Goal: Transaction & Acquisition: Obtain resource

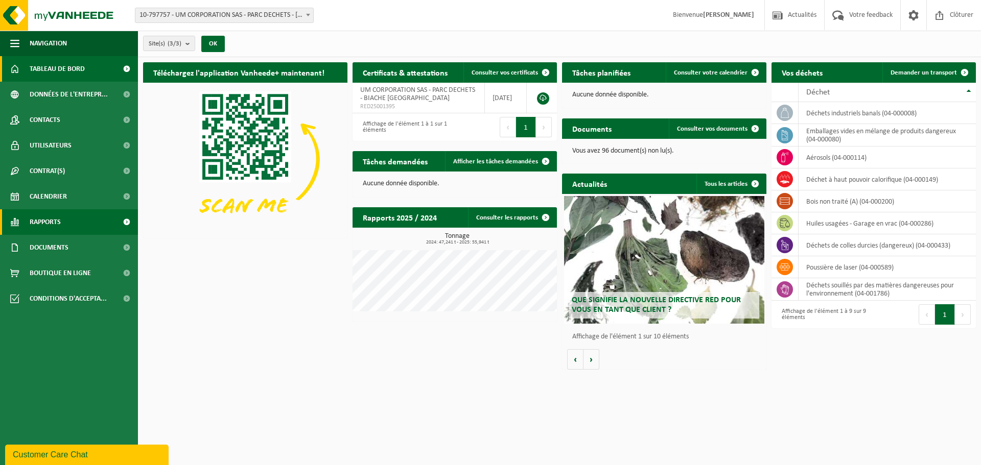
click at [62, 228] on link "Rapports" at bounding box center [69, 222] width 138 height 26
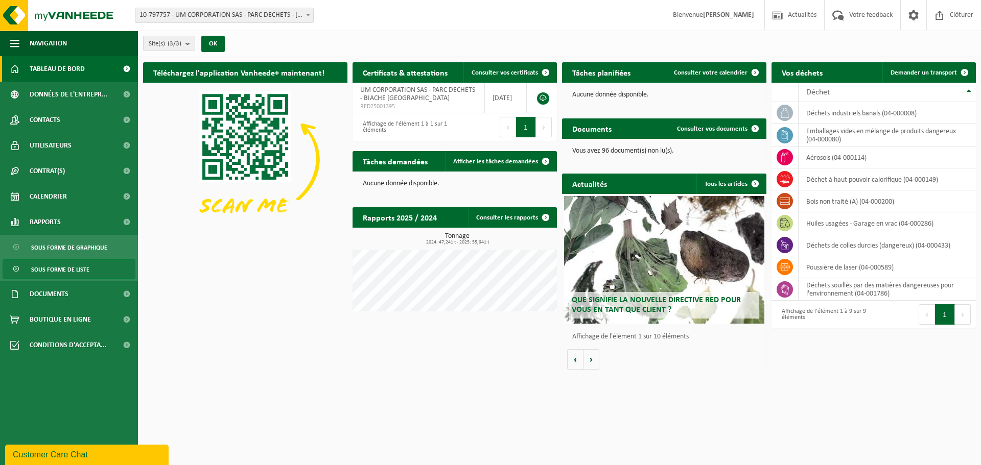
click at [53, 269] on span "Sous forme de liste" at bounding box center [60, 269] width 58 height 19
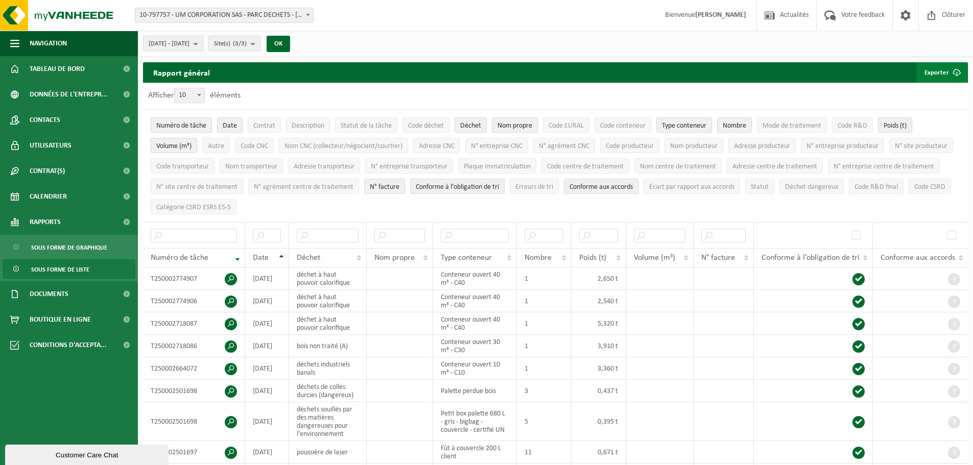
click at [951, 72] on span "submit" at bounding box center [956, 72] width 20 height 20
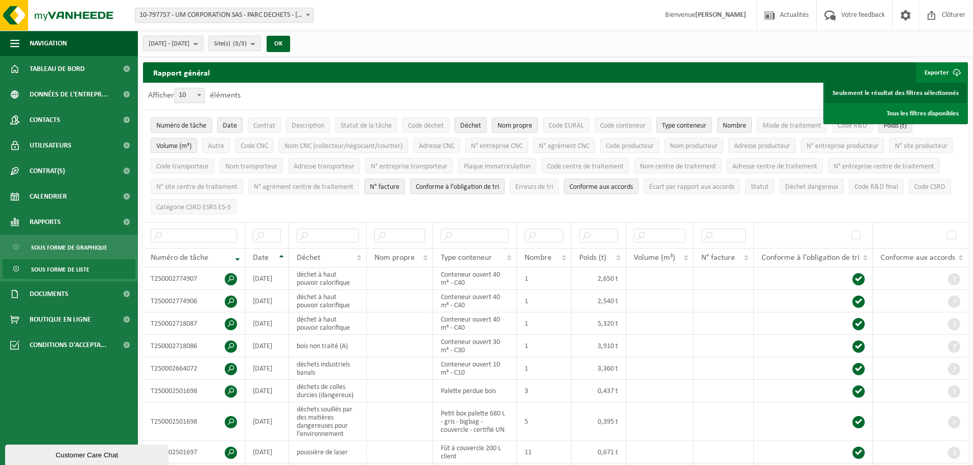
click at [875, 95] on link "Seulement le résultat des filtres sélectionnés" at bounding box center [895, 93] width 141 height 20
click at [200, 96] on b at bounding box center [199, 95] width 4 height 3
click at [200, 88] on select "10 25 50 100" at bounding box center [192, 88] width 31 height 1
select select "100"
click at [917, 91] on link "Seulement le résultat des filtres sélectionnés" at bounding box center [895, 93] width 141 height 20
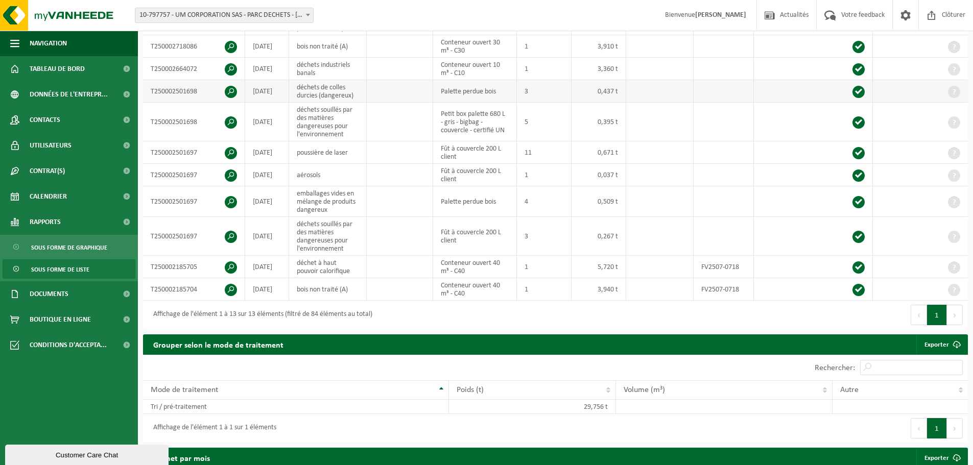
scroll to position [306, 0]
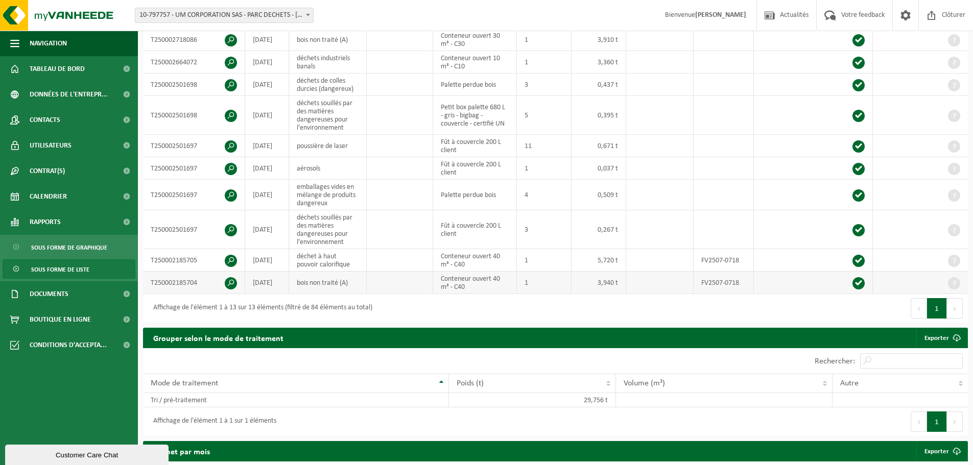
drag, startPoint x: 263, startPoint y: 285, endPoint x: 253, endPoint y: 276, distance: 12.3
click at [253, 276] on td "[DATE]" at bounding box center [267, 283] width 44 height 22
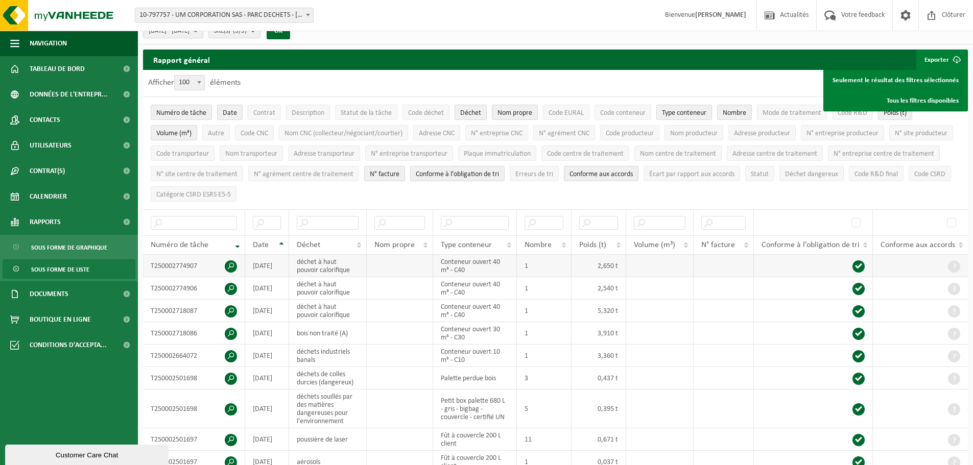
scroll to position [0, 0]
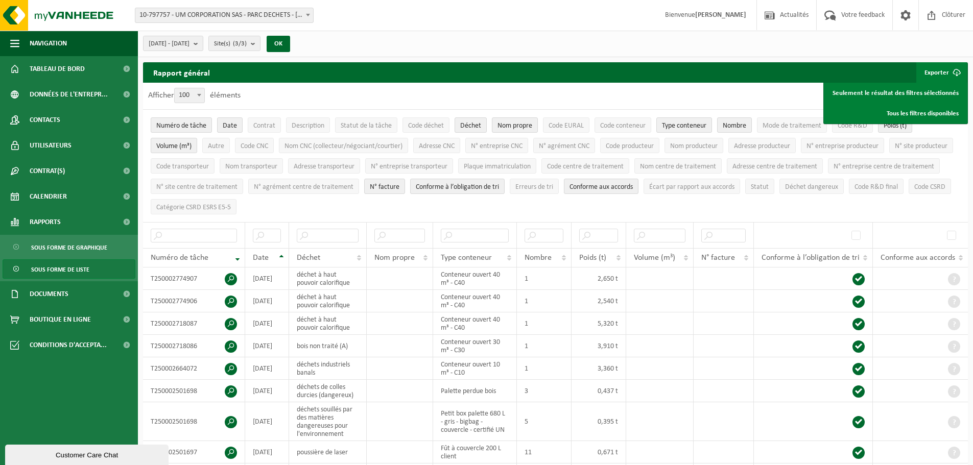
click at [658, 94] on div "Afficher 10 25 50 100 100 éléments" at bounding box center [555, 96] width 825 height 27
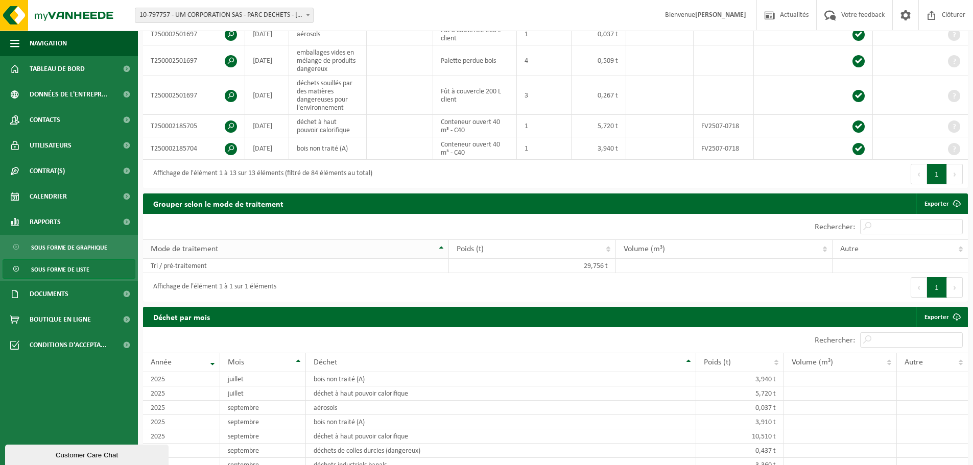
scroll to position [409, 0]
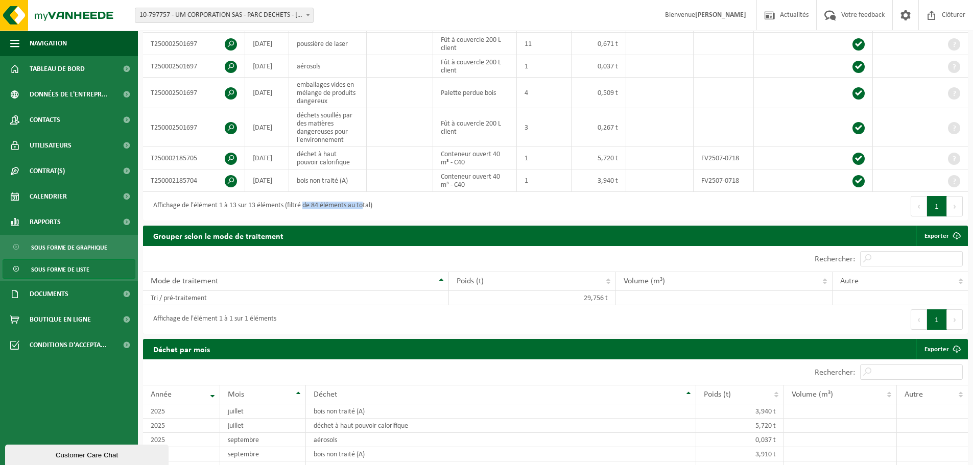
drag, startPoint x: 306, startPoint y: 204, endPoint x: 365, endPoint y: 207, distance: 58.3
click at [365, 207] on div "Affichage de l'élément 1 à 13 sur 13 éléments (filtré de 84 éléments au total)" at bounding box center [260, 206] width 224 height 18
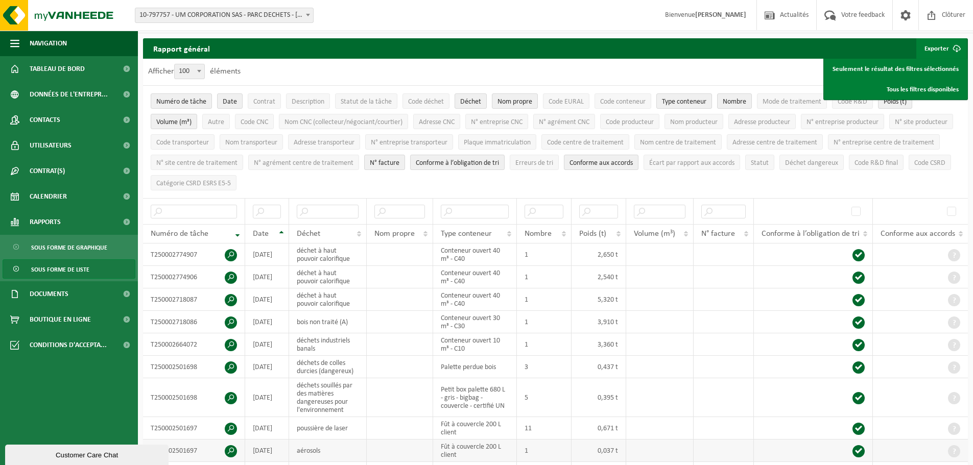
scroll to position [0, 0]
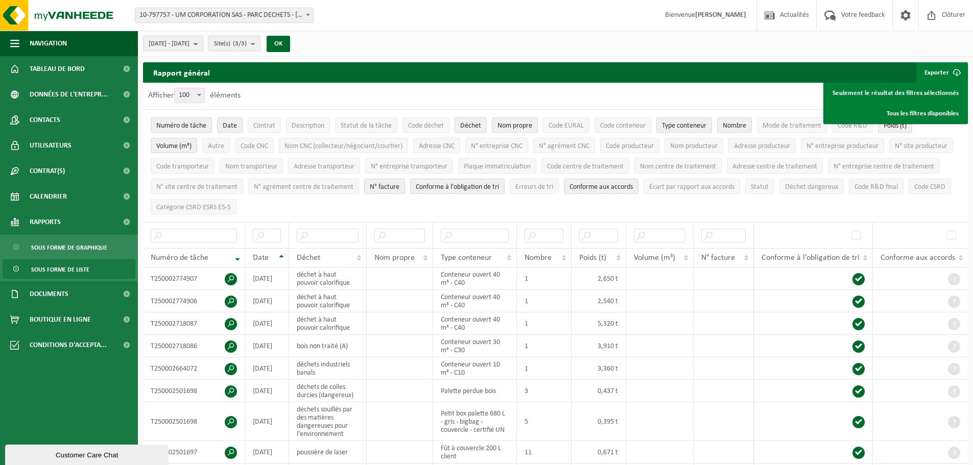
click at [247, 50] on span "Site(s) (3/3)" at bounding box center [230, 43] width 33 height 15
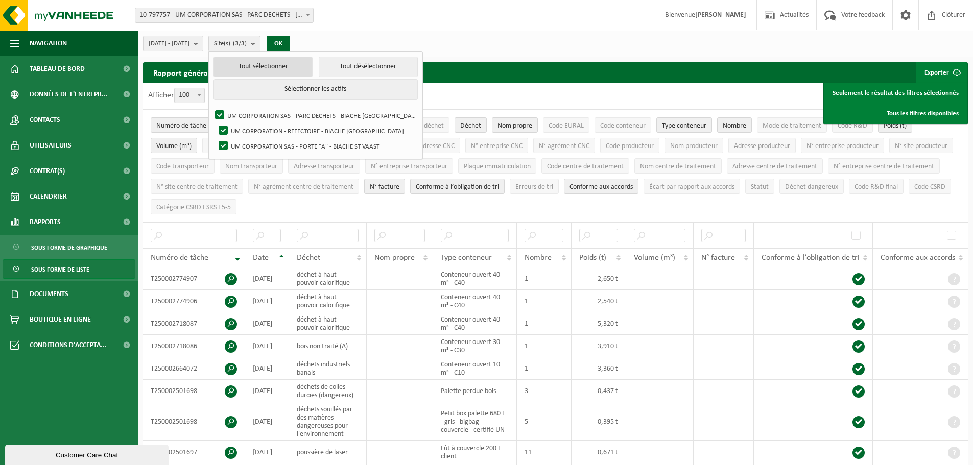
click at [270, 69] on button "Tout sélectionner" at bounding box center [263, 67] width 99 height 20
click at [313, 73] on button "Tout sélectionner" at bounding box center [263, 67] width 99 height 20
click at [354, 33] on div "[DATE] - [DATE] Mois actuel Mois précédent Les 6 derniers mois Année actuelle L…" at bounding box center [555, 44] width 835 height 27
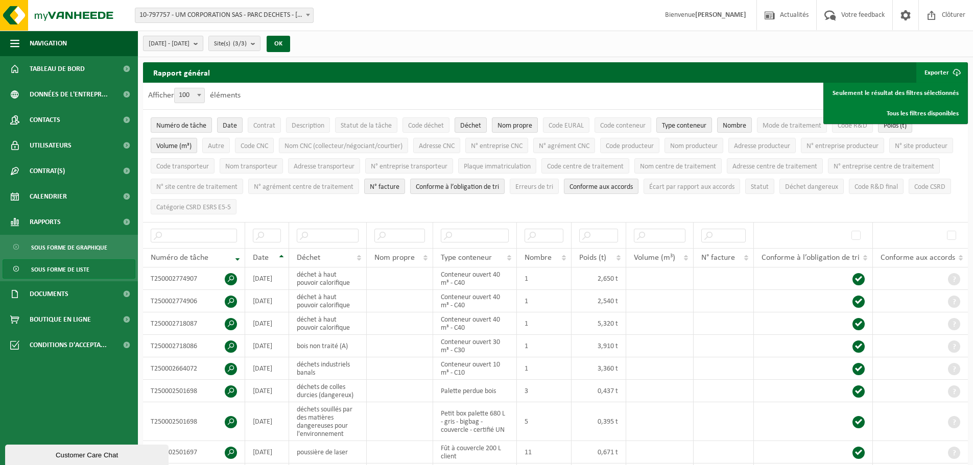
click at [203, 45] on b "submit" at bounding box center [198, 43] width 9 height 14
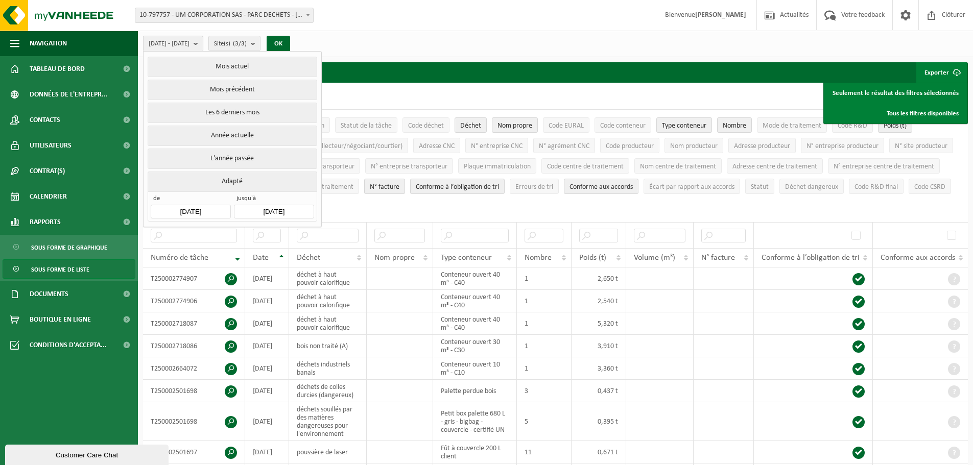
click at [203, 45] on b "submit" at bounding box center [198, 43] width 9 height 15
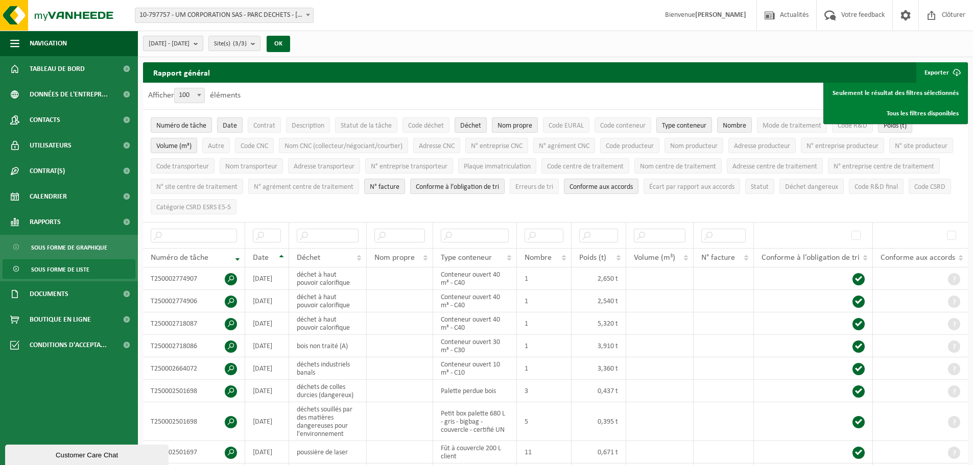
click at [203, 45] on b "submit" at bounding box center [198, 43] width 9 height 14
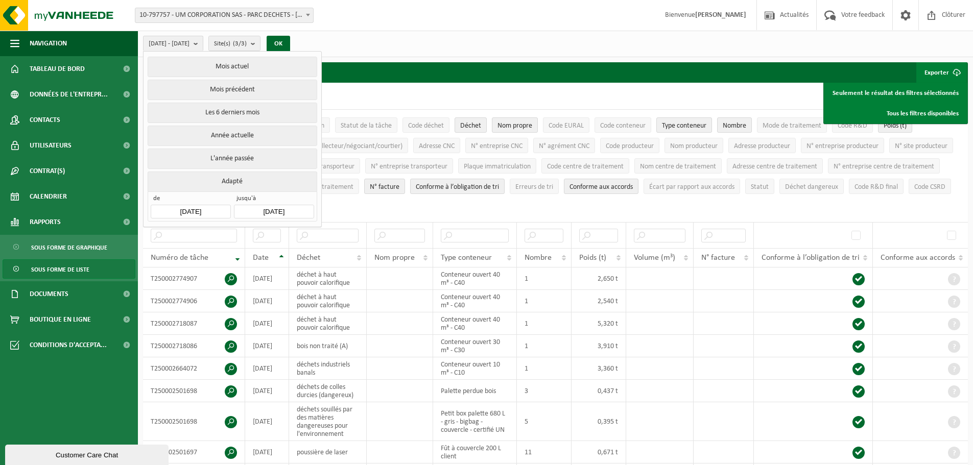
click at [215, 205] on input "[DATE]" at bounding box center [191, 212] width 80 height 14
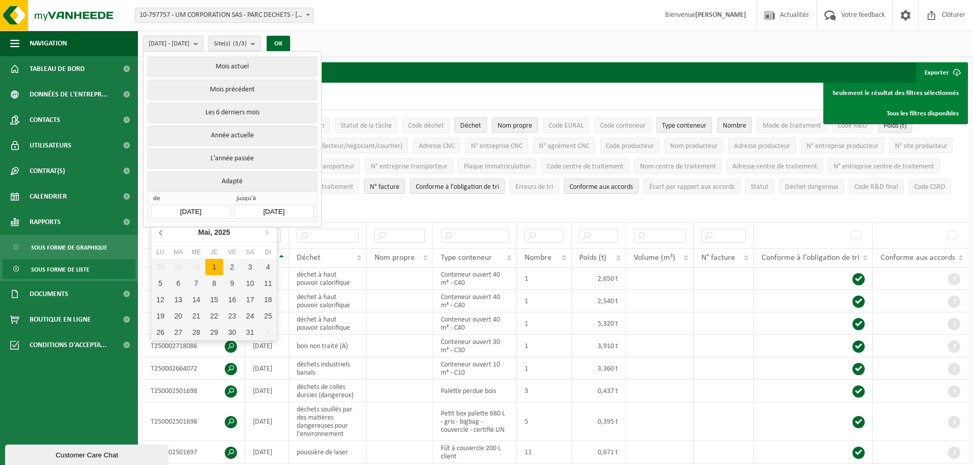
click at [161, 231] on icon at bounding box center [160, 232] width 3 height 5
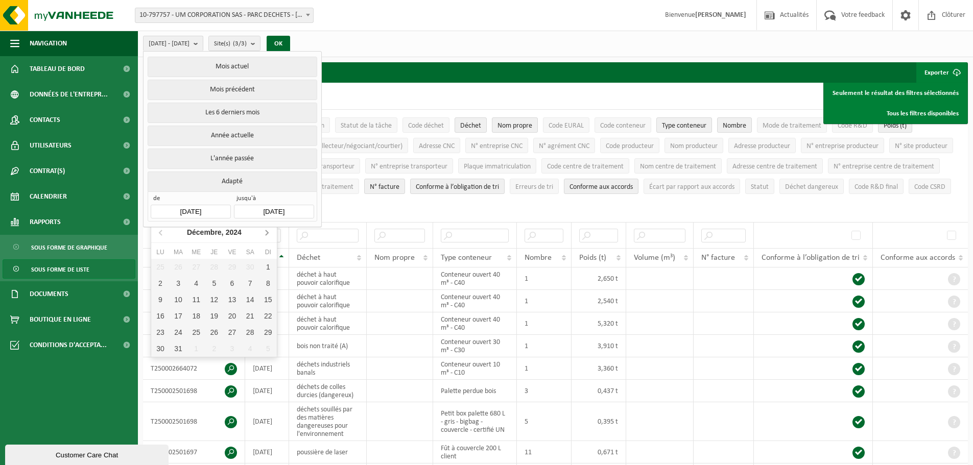
click at [262, 236] on icon at bounding box center [266, 232] width 16 height 16
click at [199, 270] on div "1" at bounding box center [196, 267] width 18 height 16
type input "[DATE]"
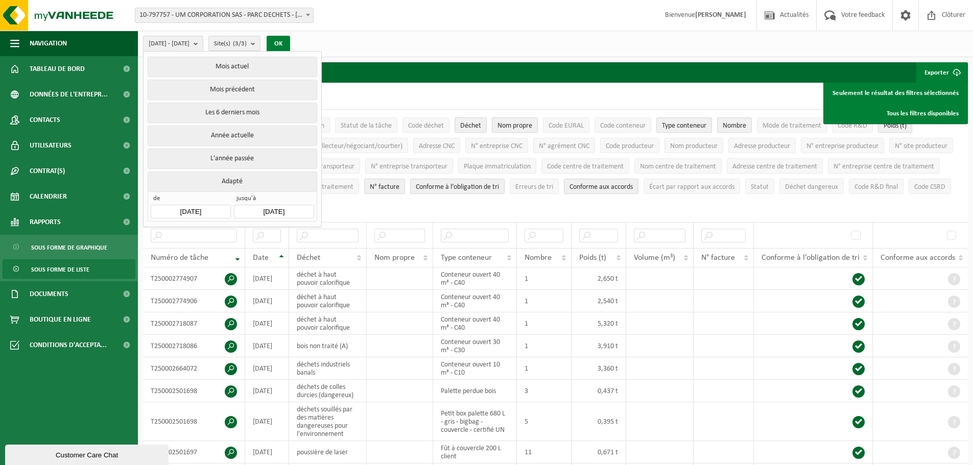
click at [290, 43] on button "OK" at bounding box center [278, 44] width 23 height 16
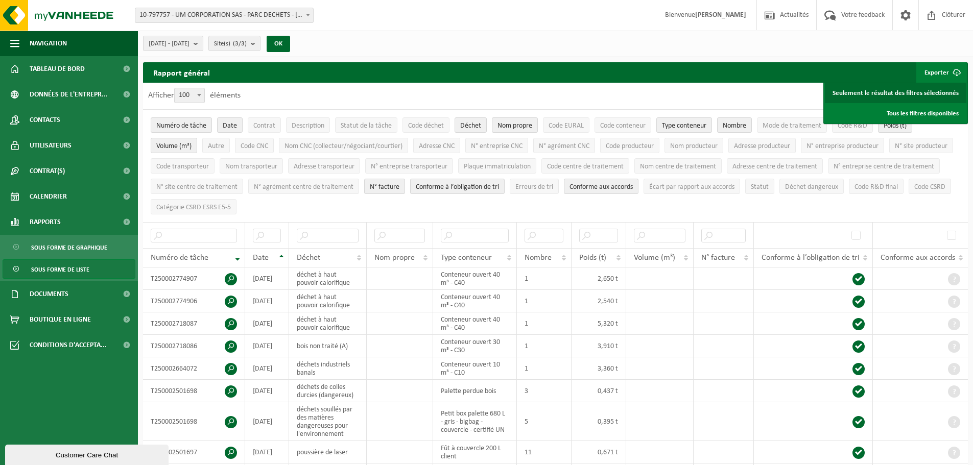
click at [878, 93] on link "Seulement le résultat des filtres sélectionnés" at bounding box center [895, 93] width 141 height 20
click at [468, 210] on ul "Numéro de tâche Date Contrat Description Statut de la tâche Code déchet Déchet …" at bounding box center [555, 166] width 825 height 112
click at [913, 92] on link "Seulement le résultat des filtres sélectionnés" at bounding box center [895, 93] width 141 height 20
click at [273, 130] on button "Contrat" at bounding box center [264, 124] width 33 height 15
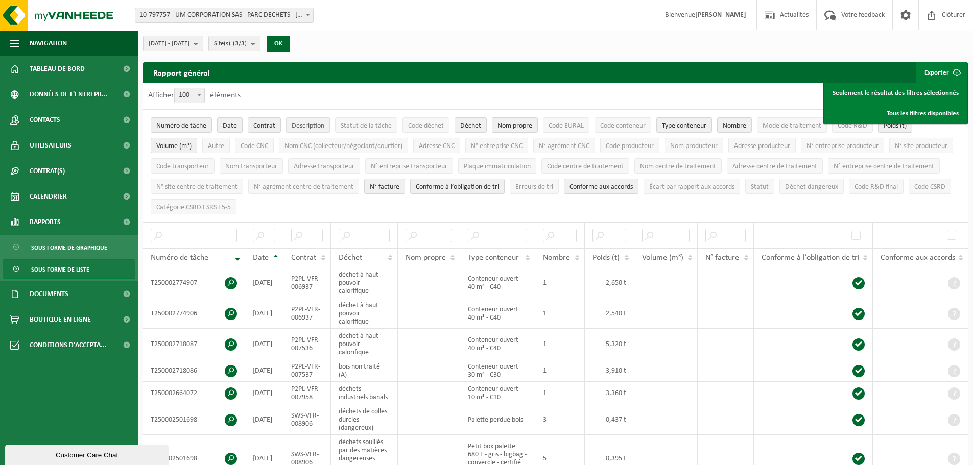
click at [315, 123] on span "Description" at bounding box center [308, 126] width 33 height 8
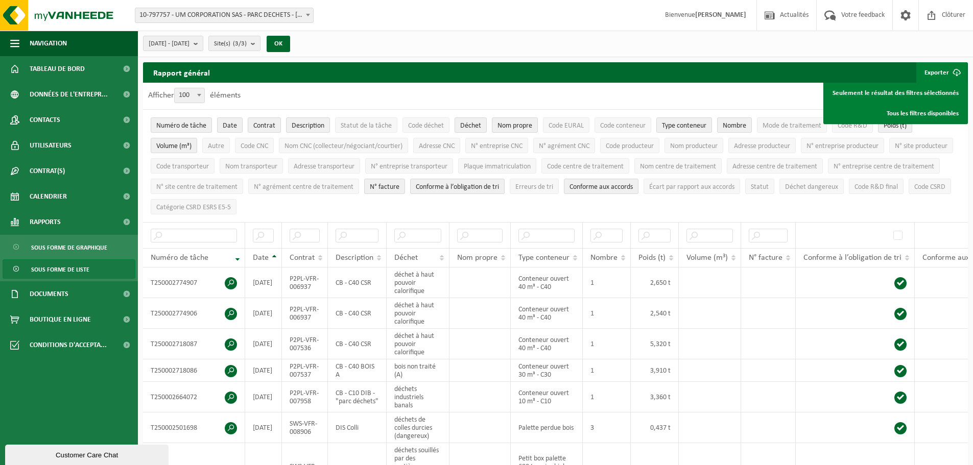
click at [698, 97] on div "Afficher 10 25 50 100 100 éléments" at bounding box center [555, 96] width 825 height 27
click at [924, 113] on link "Tous les filtres disponibles" at bounding box center [895, 113] width 141 height 20
